Goal: Task Accomplishment & Management: Use online tool/utility

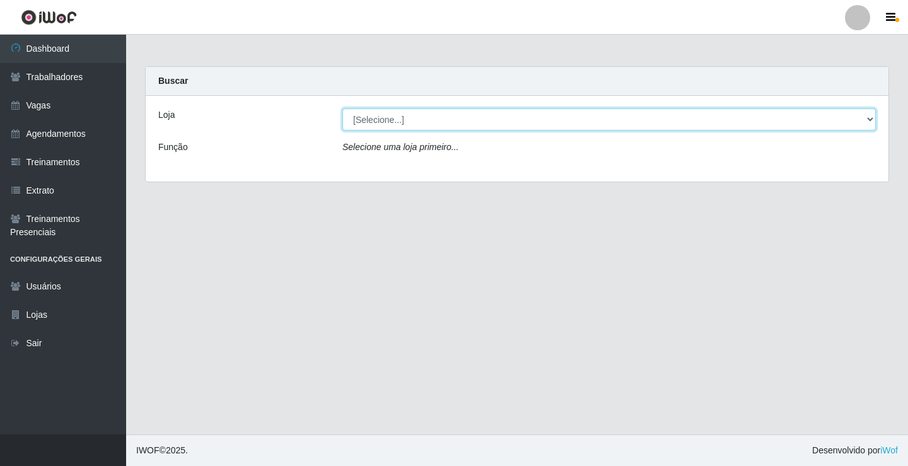
click at [346, 124] on select "[Selecione...] Sapore D'italia" at bounding box center [609, 119] width 534 height 22
select select "266"
click at [342, 108] on select "[Selecione...] Sapore D'italia" at bounding box center [609, 119] width 534 height 22
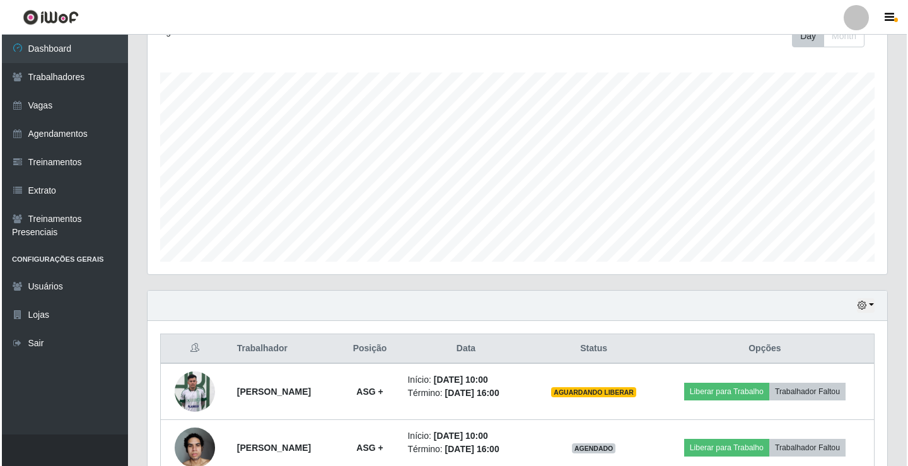
scroll to position [315, 0]
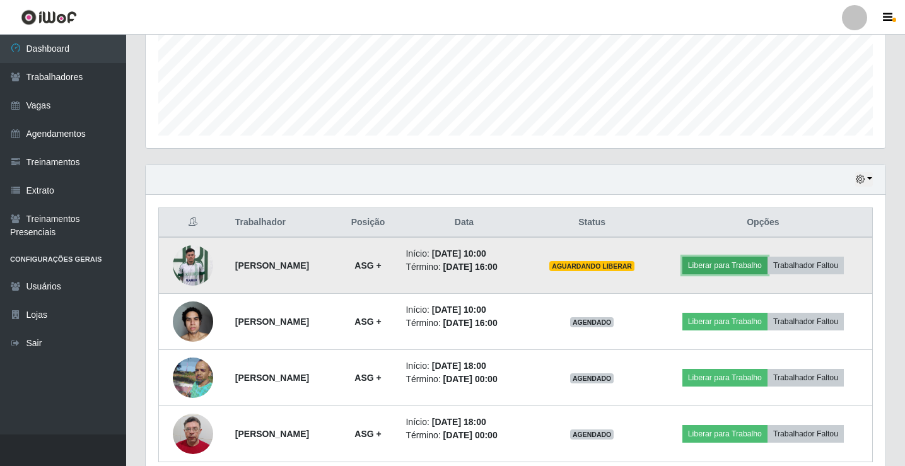
click at [742, 265] on button "Liberar para Trabalho" at bounding box center [724, 266] width 85 height 18
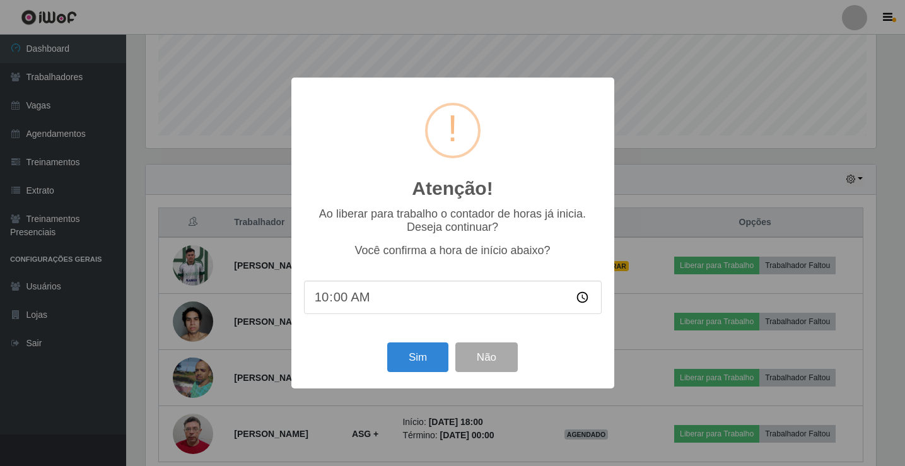
scroll to position [262, 734]
click at [438, 359] on button "Sim" at bounding box center [419, 357] width 61 height 30
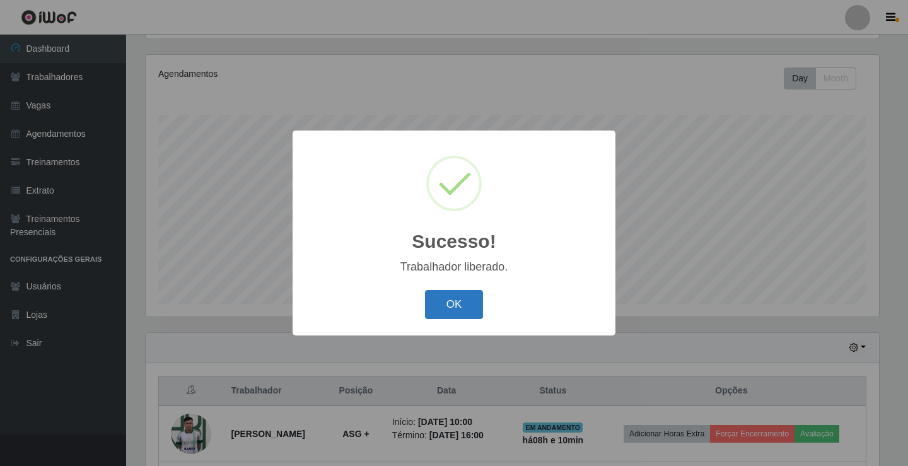
click at [461, 313] on button "OK" at bounding box center [454, 305] width 59 height 30
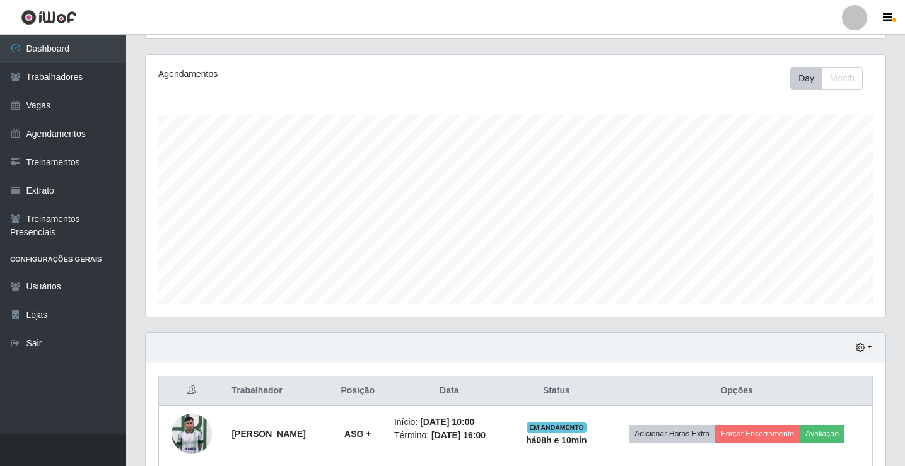
scroll to position [336, 0]
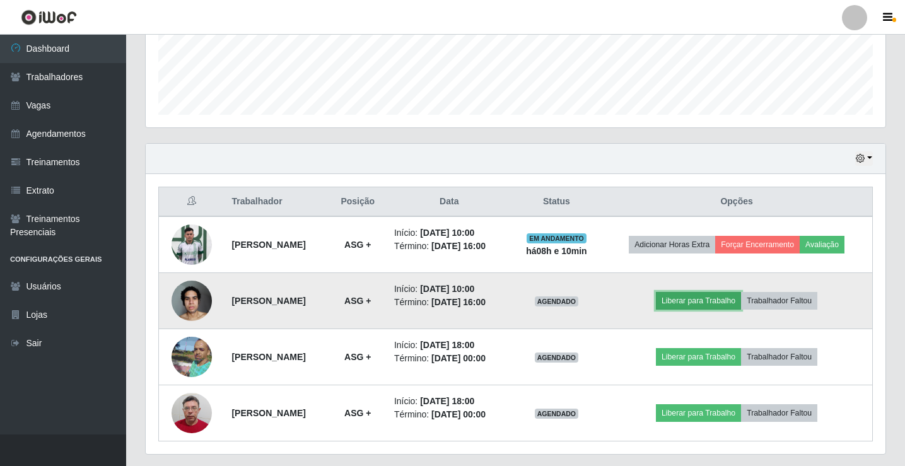
click at [698, 298] on button "Liberar para Trabalho" at bounding box center [698, 301] width 85 height 18
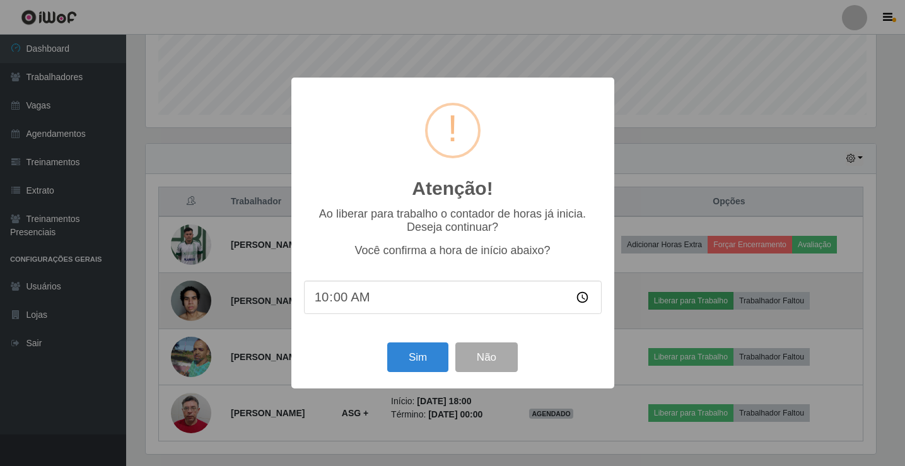
scroll to position [262, 734]
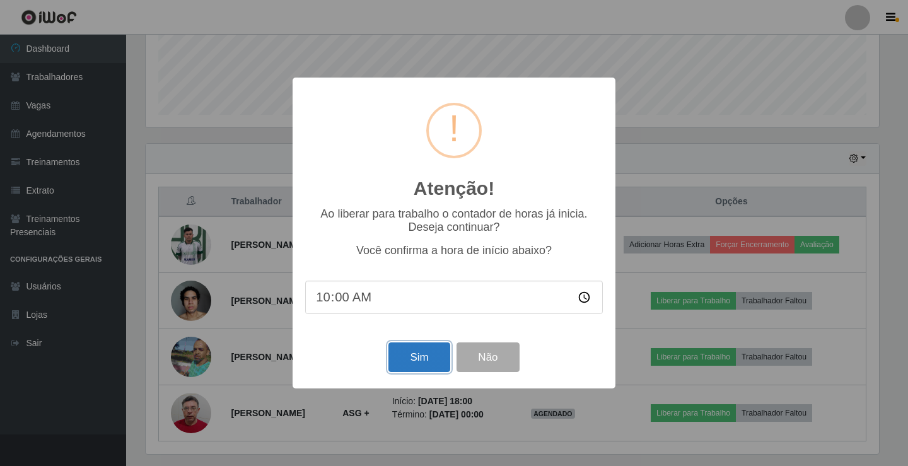
click at [414, 366] on button "Sim" at bounding box center [419, 357] width 61 height 30
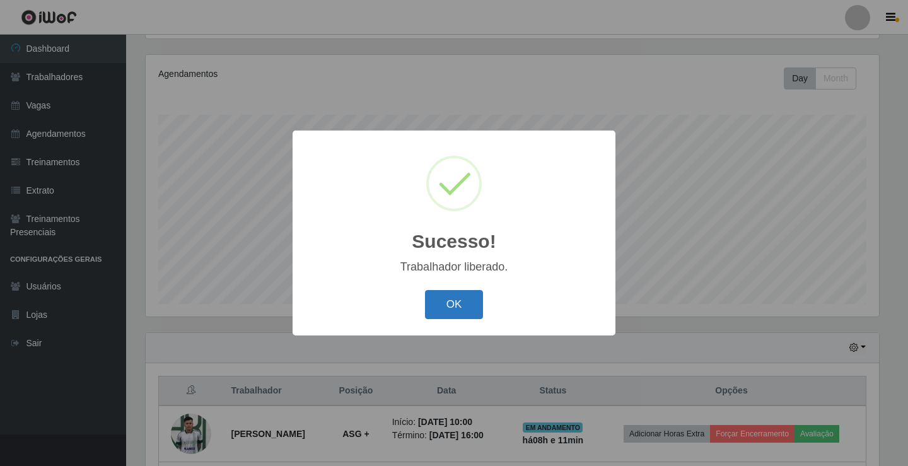
click at [464, 298] on button "OK" at bounding box center [454, 305] width 59 height 30
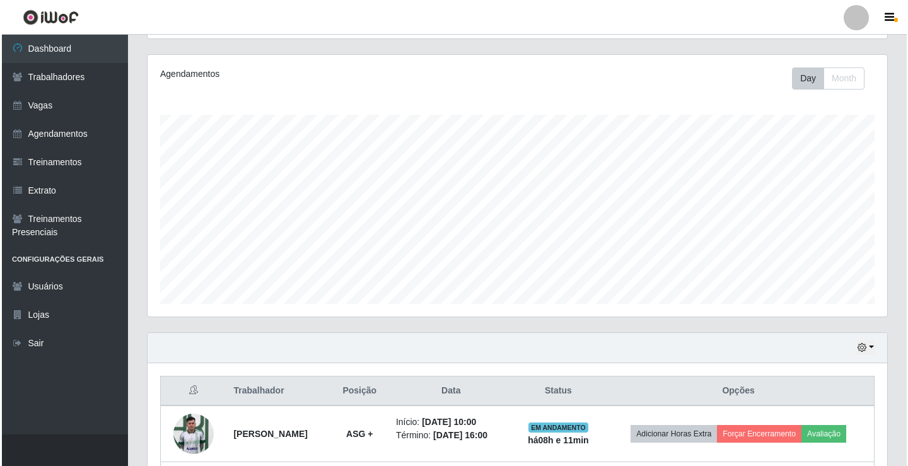
scroll to position [273, 0]
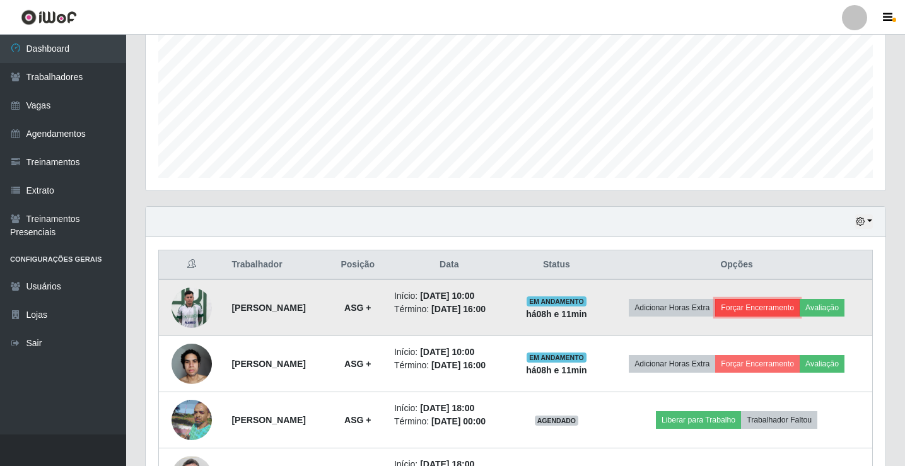
click at [750, 310] on button "Forçar Encerramento" at bounding box center [757, 308] width 85 height 18
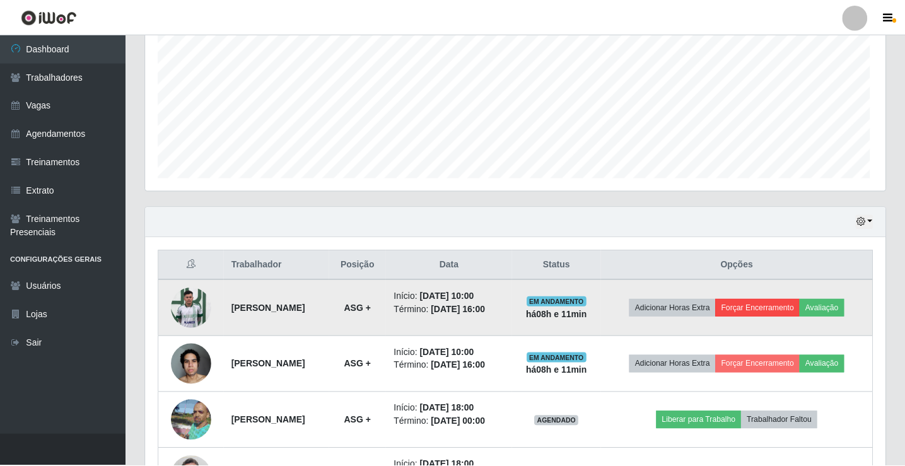
scroll to position [262, 734]
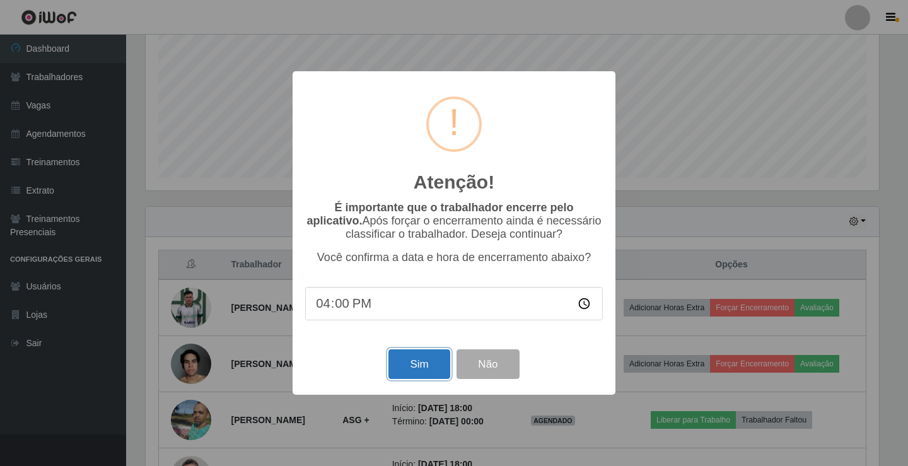
click at [414, 361] on button "Sim" at bounding box center [419, 364] width 61 height 30
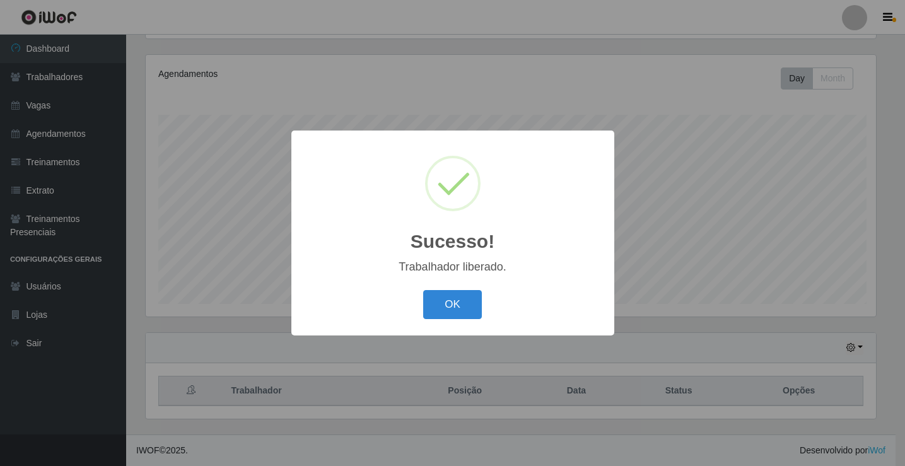
scroll to position [0, 0]
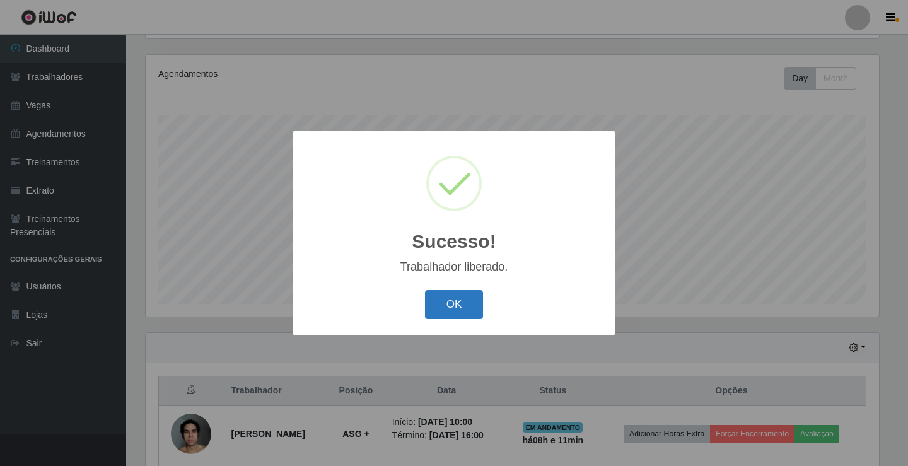
click at [443, 313] on button "OK" at bounding box center [454, 305] width 59 height 30
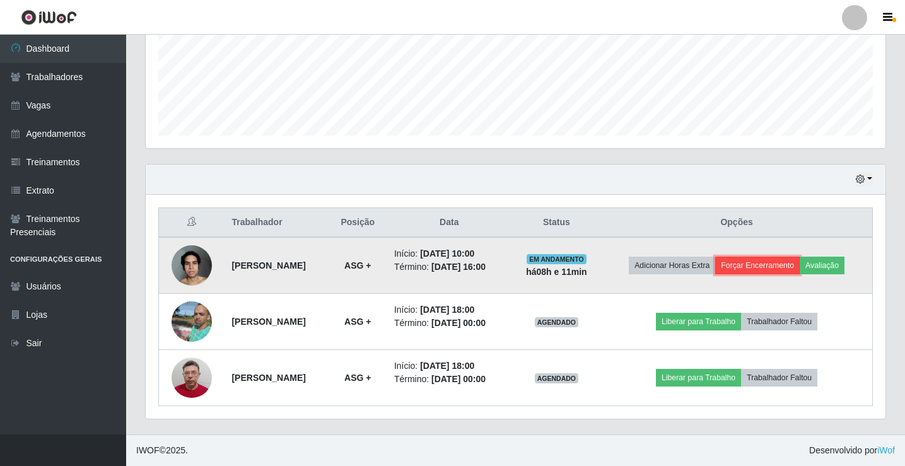
click at [775, 264] on button "Forçar Encerramento" at bounding box center [757, 266] width 85 height 18
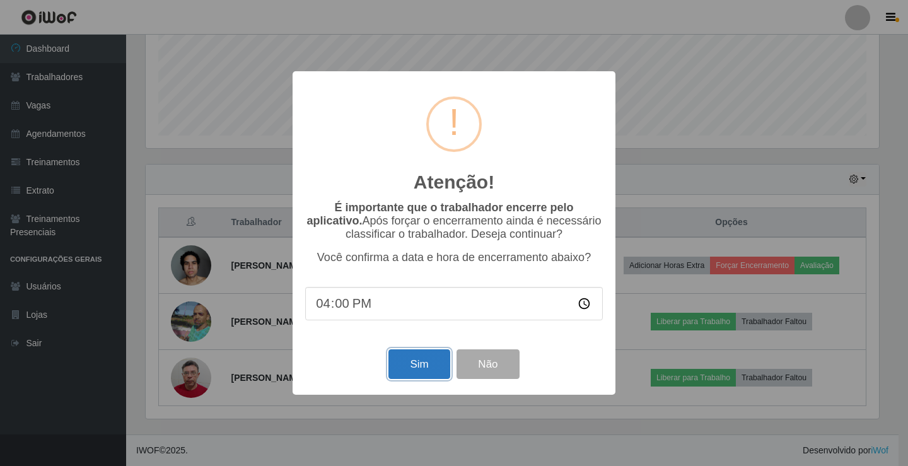
click at [425, 360] on button "Sim" at bounding box center [419, 364] width 61 height 30
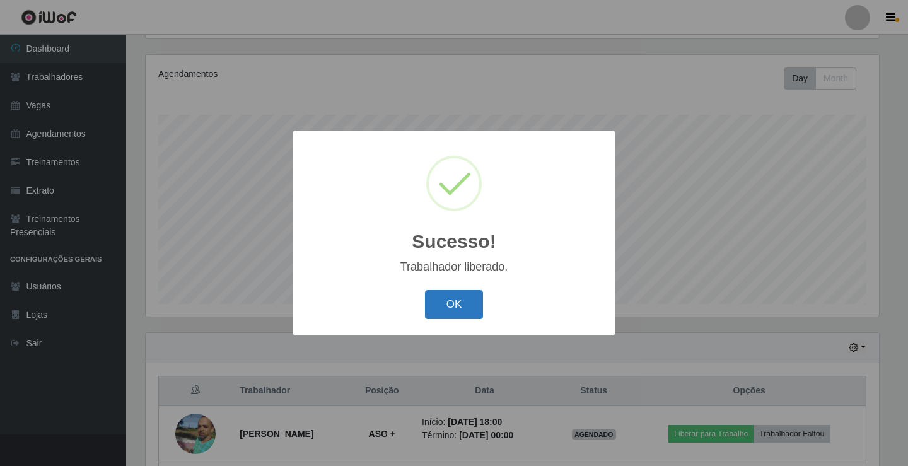
click at [443, 312] on button "OK" at bounding box center [454, 305] width 59 height 30
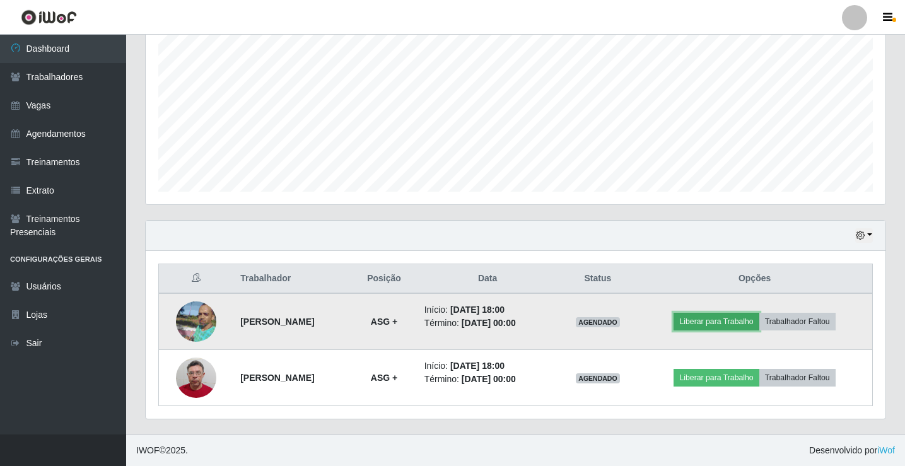
click at [717, 324] on button "Liberar para Trabalho" at bounding box center [716, 322] width 85 height 18
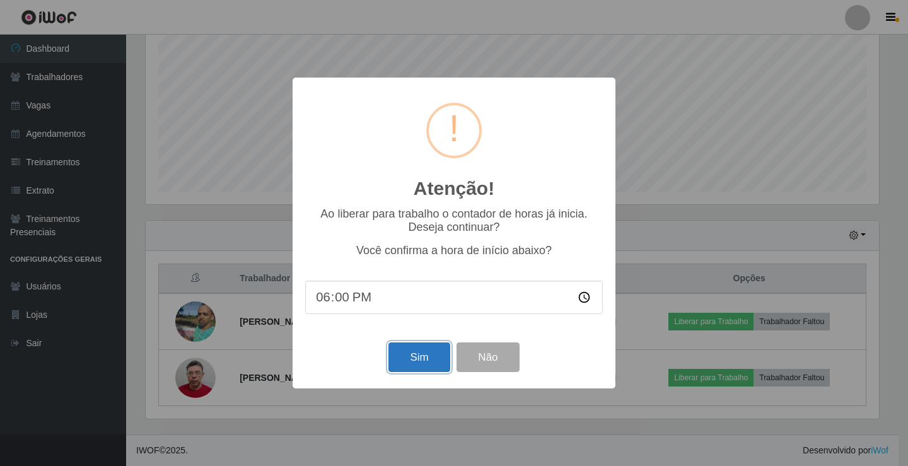
click at [402, 358] on button "Sim" at bounding box center [419, 357] width 61 height 30
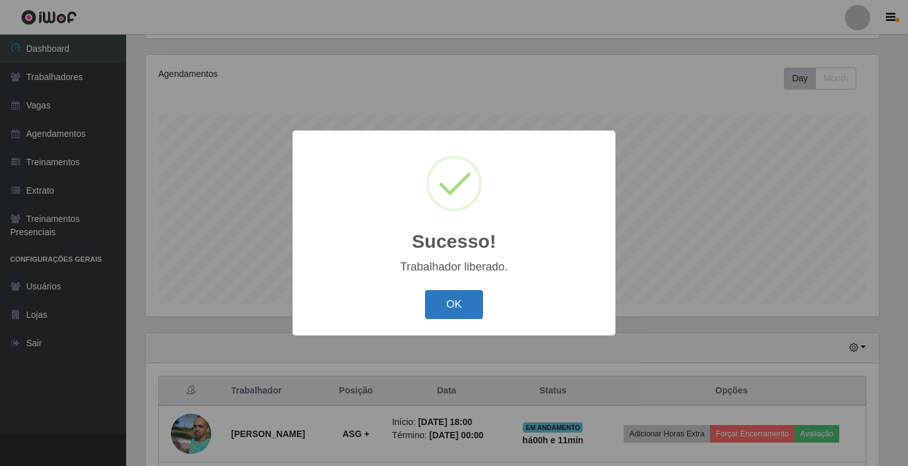
click at [475, 312] on button "OK" at bounding box center [454, 305] width 59 height 30
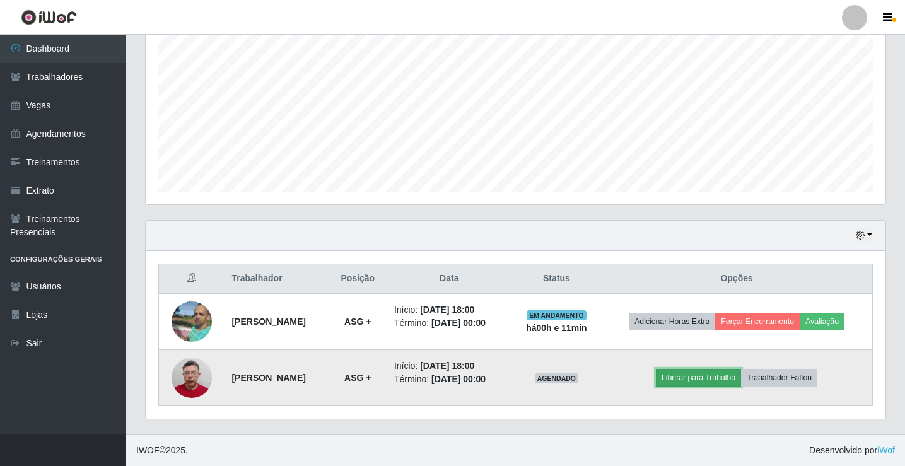
click at [707, 377] on button "Liberar para Trabalho" at bounding box center [698, 378] width 85 height 18
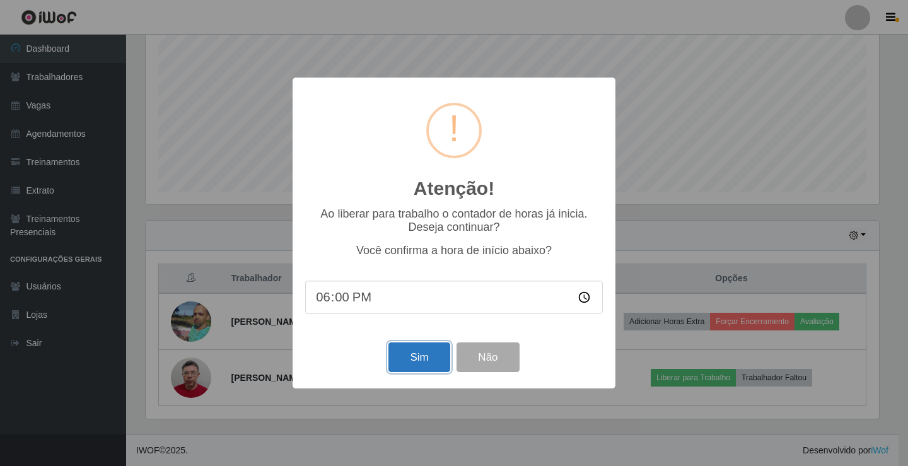
click at [423, 363] on button "Sim" at bounding box center [419, 357] width 61 height 30
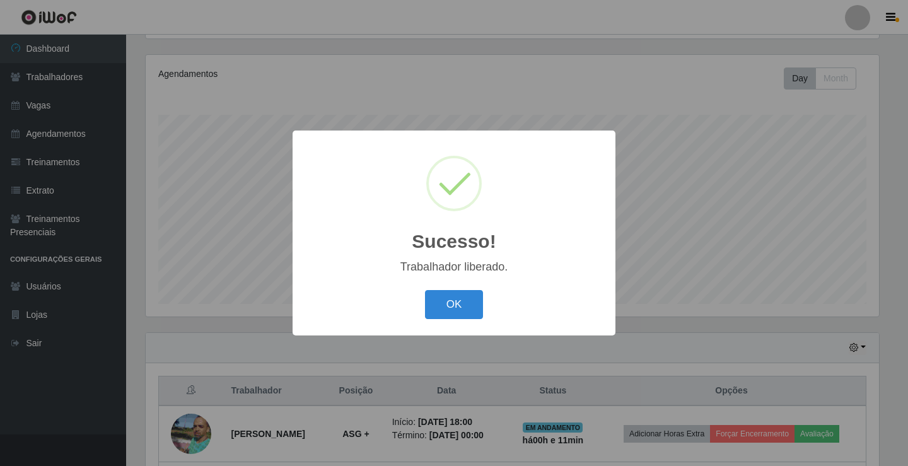
click at [435, 320] on div "OK Cancel" at bounding box center [454, 304] width 298 height 36
click at [438, 310] on button "OK" at bounding box center [454, 305] width 59 height 30
